Goal: Task Accomplishment & Management: Use online tool/utility

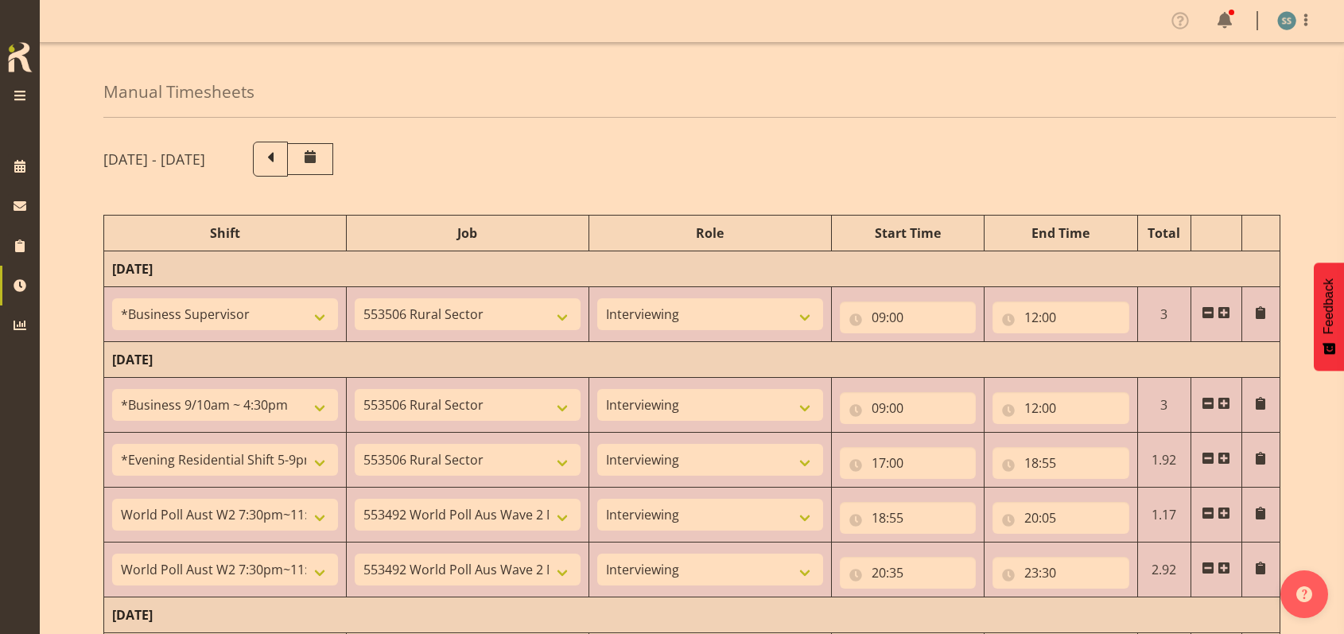
select select "1607"
select select "10587"
select select "47"
select select "26078"
select select "10587"
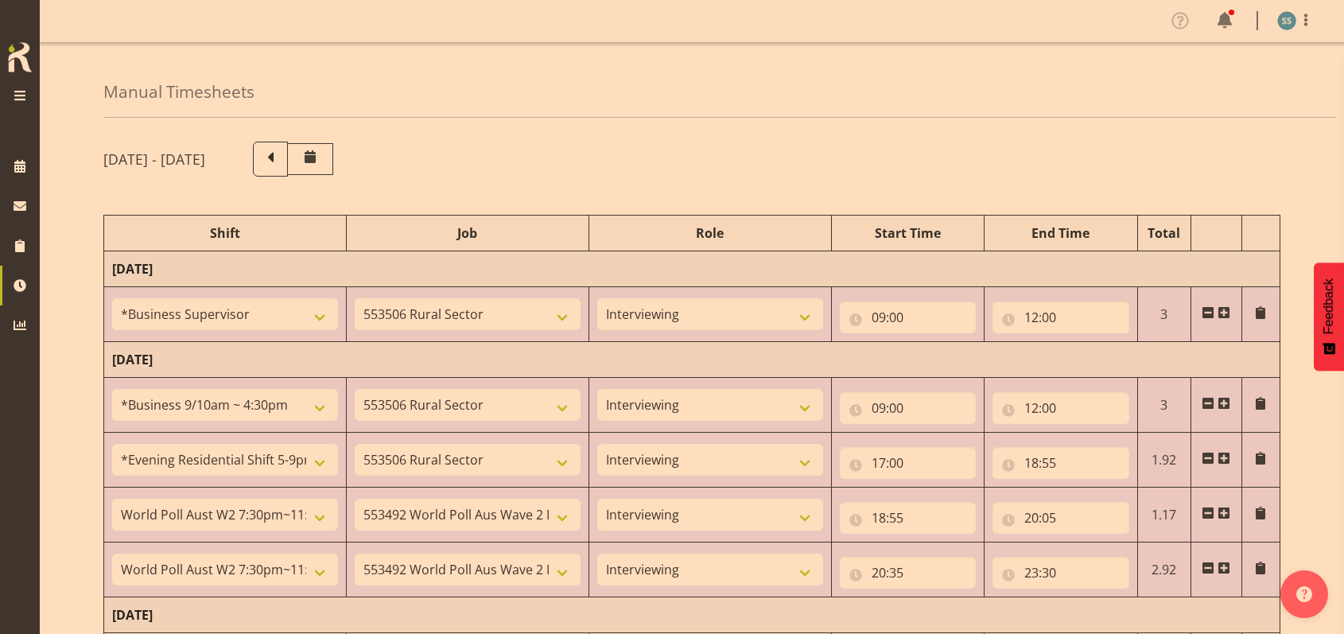
select select "47"
select select "48116"
select select "10587"
select select "47"
select select "56692"
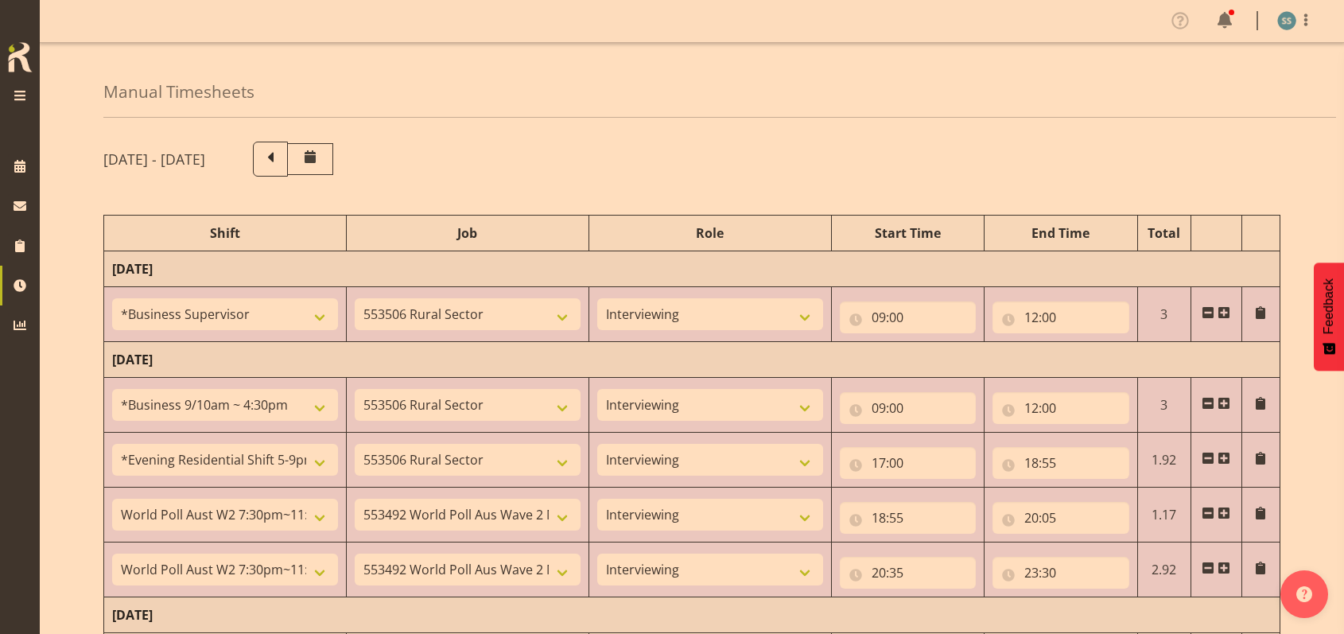
select select "10499"
select select "47"
select select "56692"
select select "10499"
select select "47"
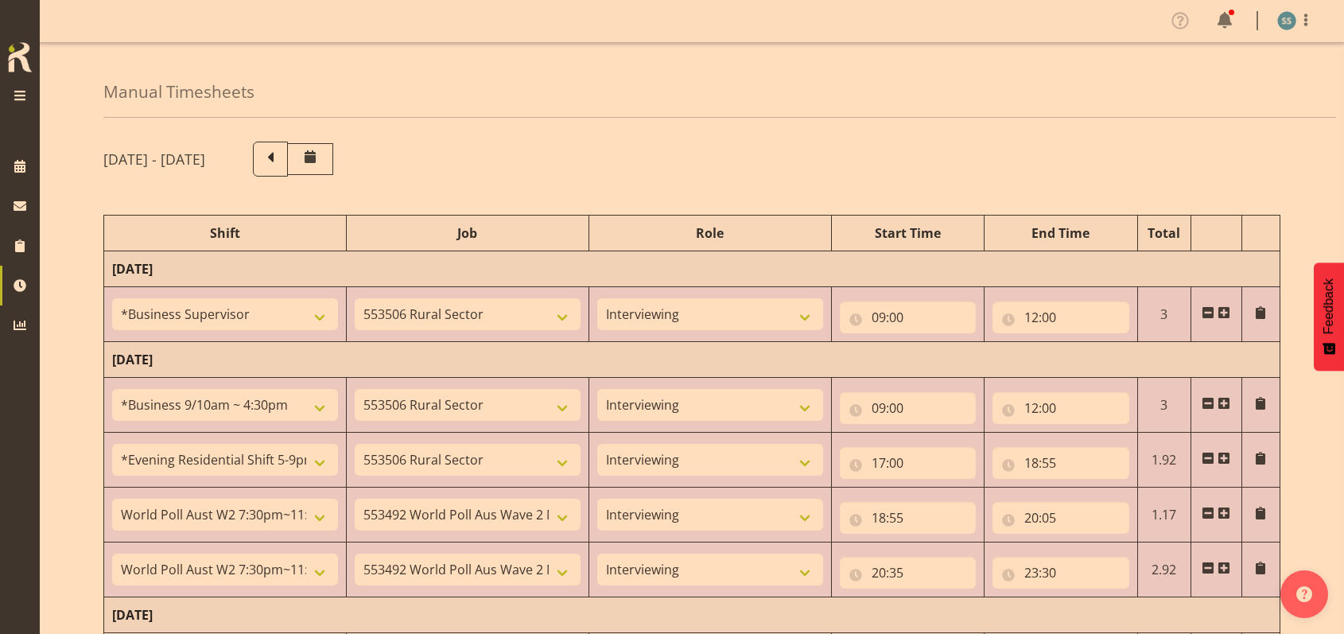
scroll to position [308, 0]
